Goal: Find specific page/section: Find specific page/section

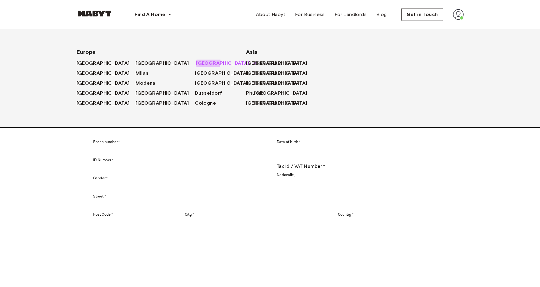
click at [196, 62] on span "[GEOGRAPHIC_DATA]" at bounding box center [222, 63] width 53 height 7
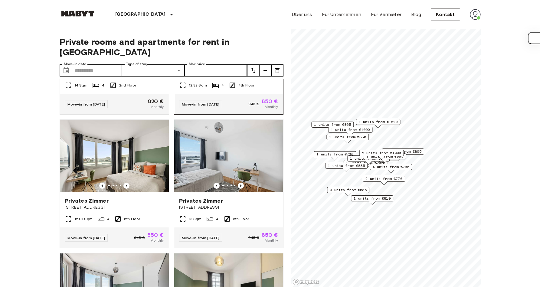
scroll to position [8, 0]
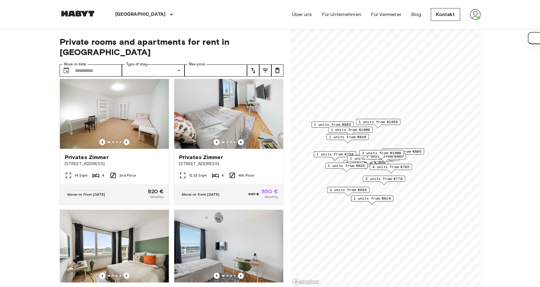
click at [195, 5] on div "[GEOGRAPHIC_DATA] [GEOGRAPHIC_DATA] [GEOGRAPHIC_DATA] [GEOGRAPHIC_DATA] [GEOGRA…" at bounding box center [270, 14] width 421 height 29
